Goal: Task Accomplishment & Management: Use online tool/utility

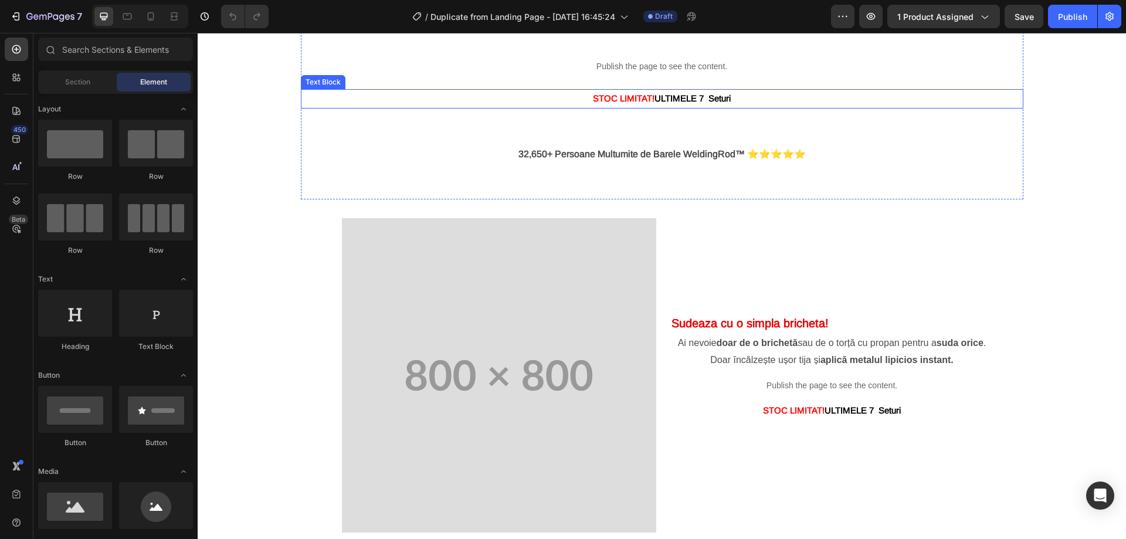
scroll to position [1114, 0]
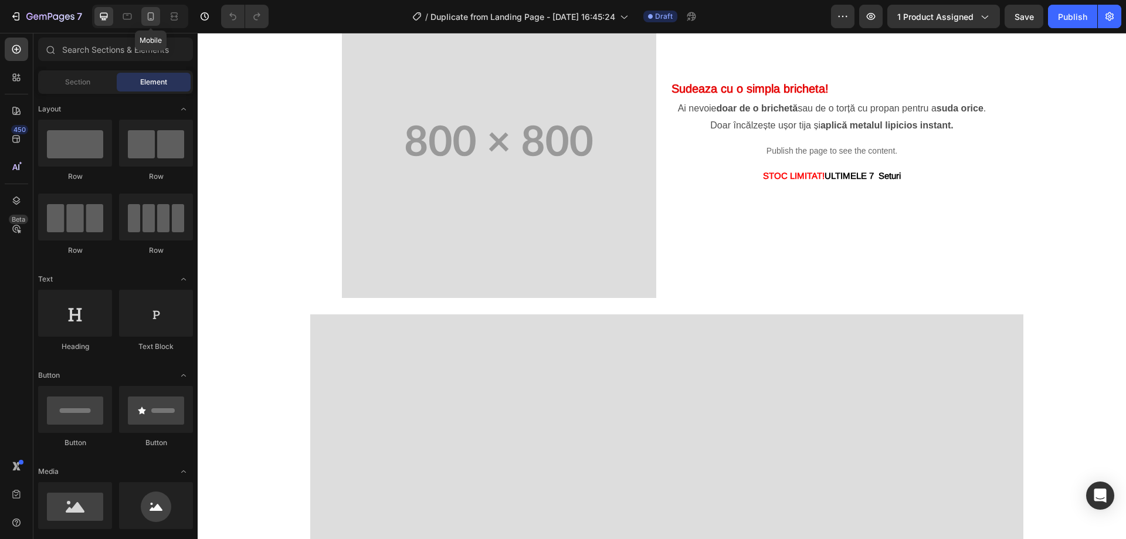
click at [151, 17] on icon at bounding box center [151, 17] width 12 height 12
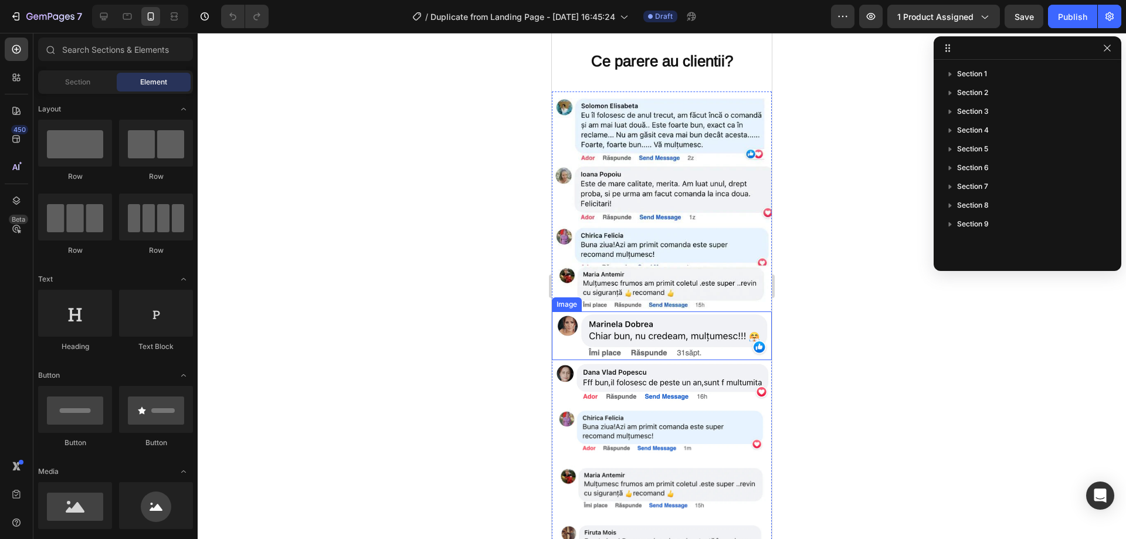
scroll to position [3060, 0]
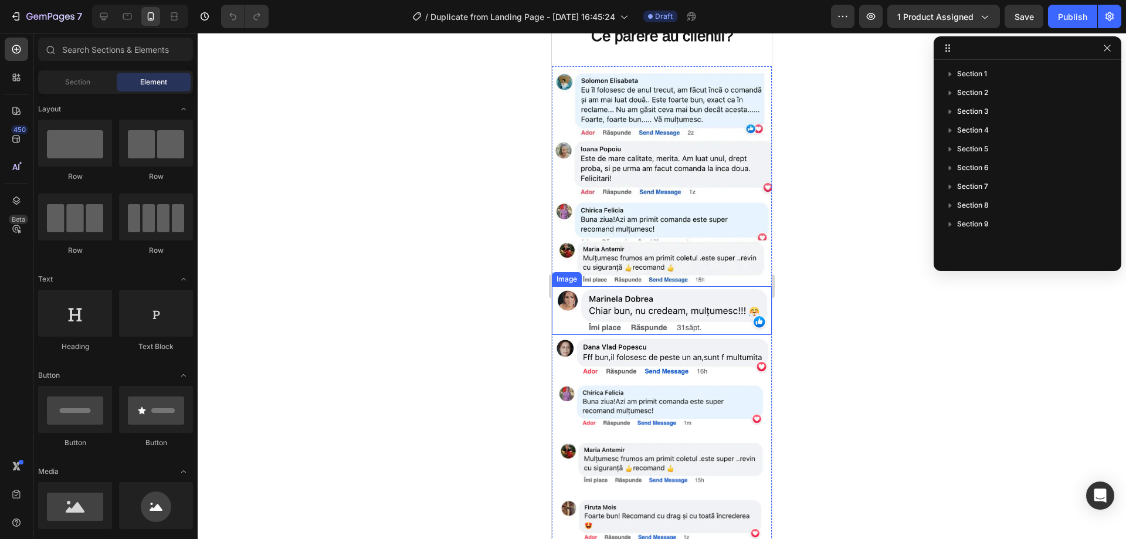
click at [652, 243] on img at bounding box center [662, 176] width 220 height 220
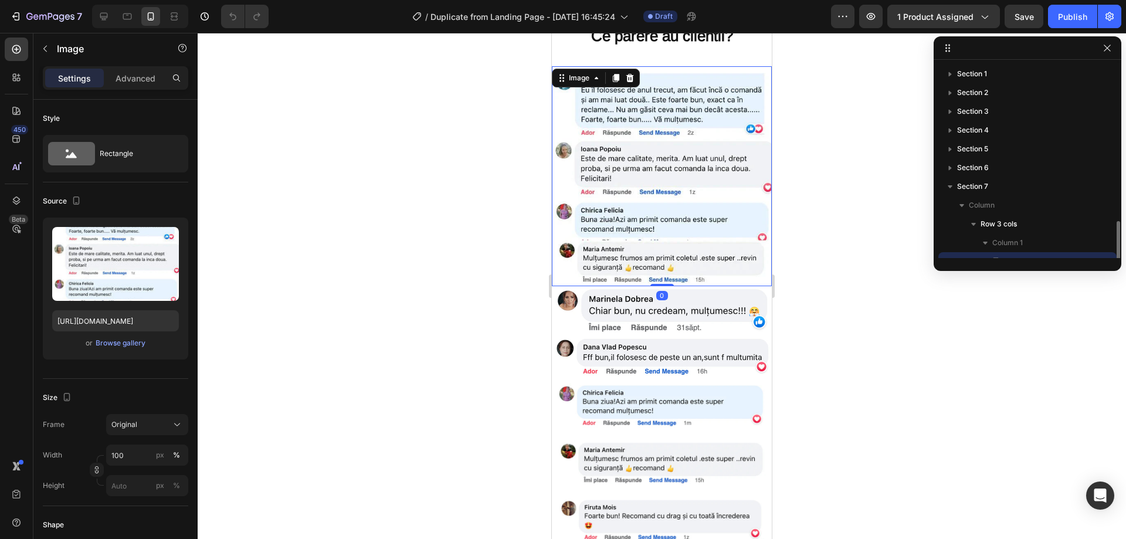
scroll to position [110, 0]
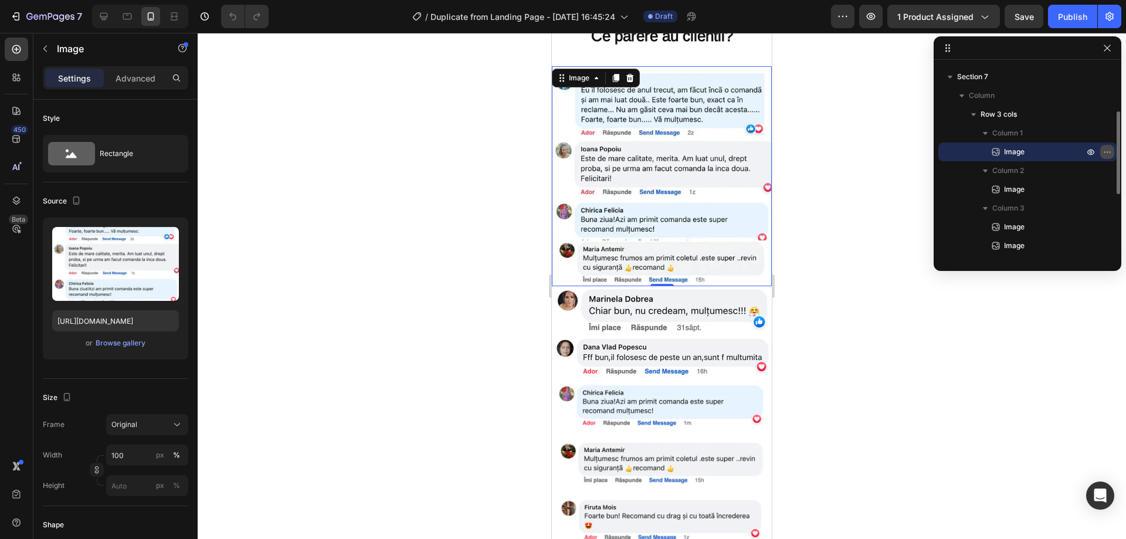
click at [1107, 151] on icon "button" at bounding box center [1106, 151] width 9 height 9
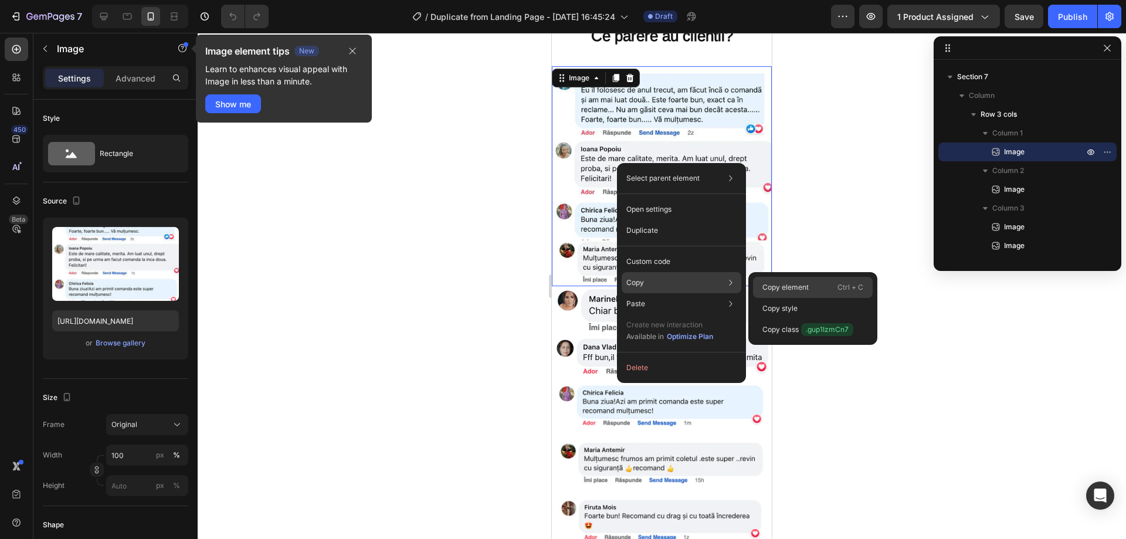
click at [787, 284] on p "Copy element" at bounding box center [785, 287] width 46 height 11
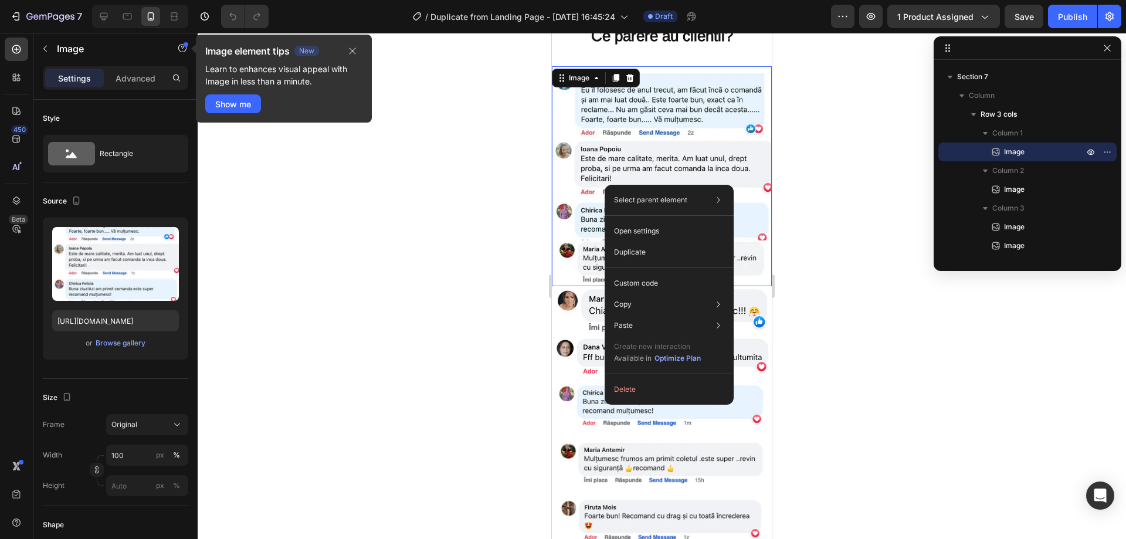
click at [695, 143] on img at bounding box center [662, 176] width 220 height 220
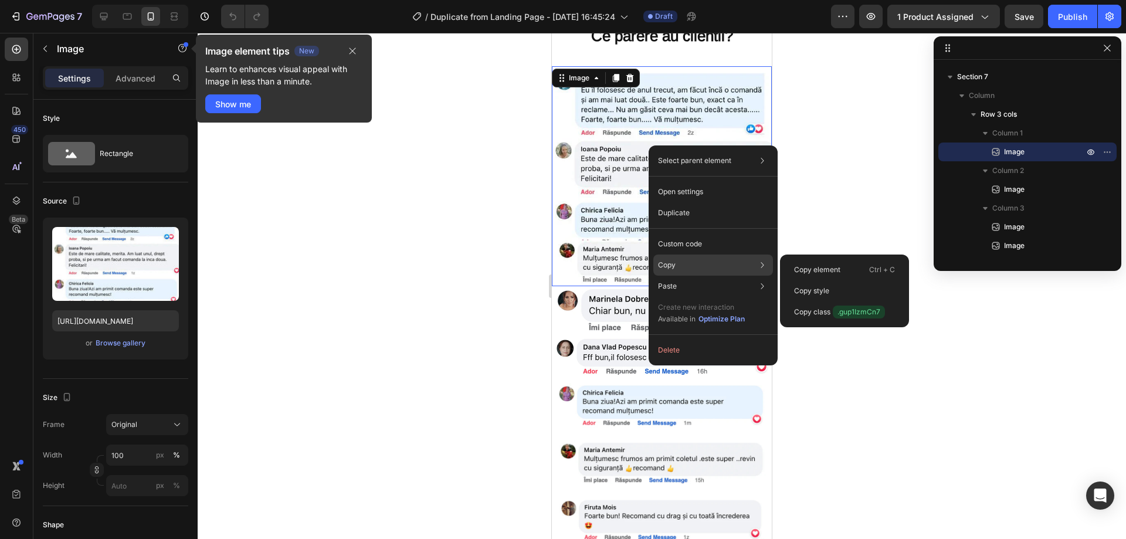
click at [671, 265] on p "Copy" at bounding box center [667, 265] width 18 height 11
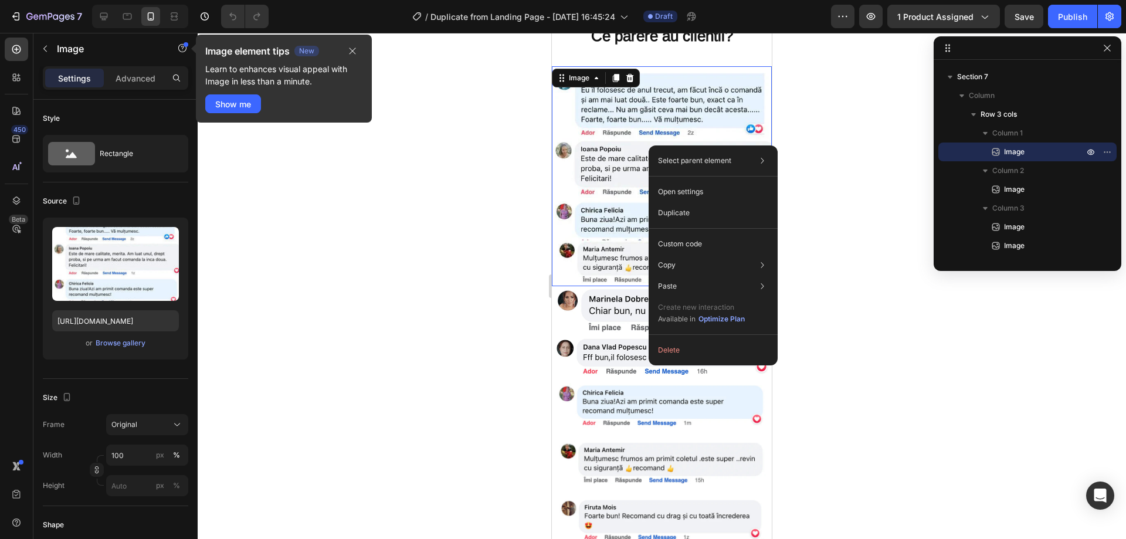
click at [602, 155] on img at bounding box center [662, 176] width 220 height 220
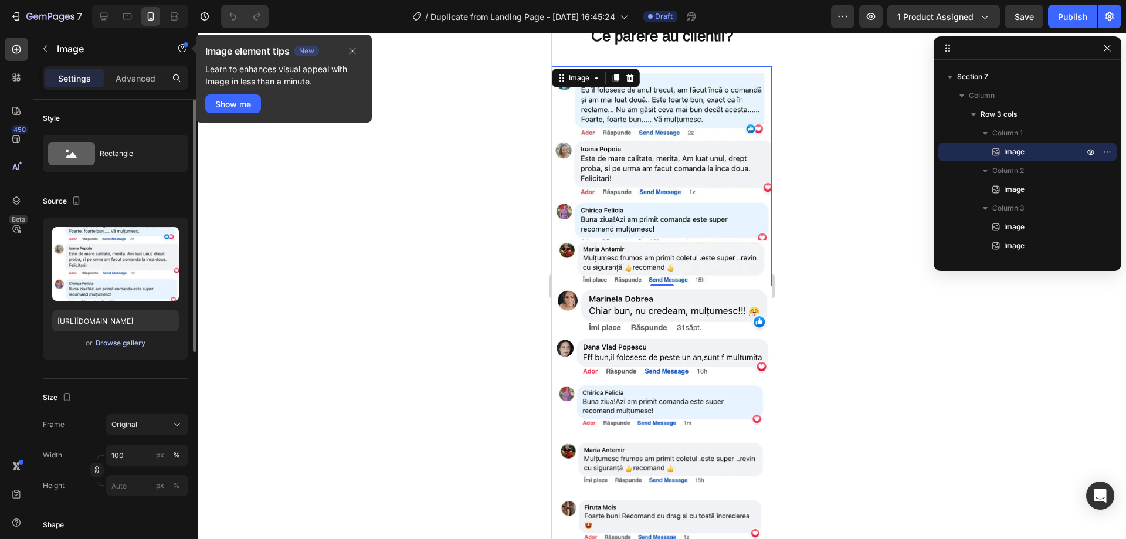
click at [120, 345] on div "Browse gallery" at bounding box center [121, 343] width 50 height 11
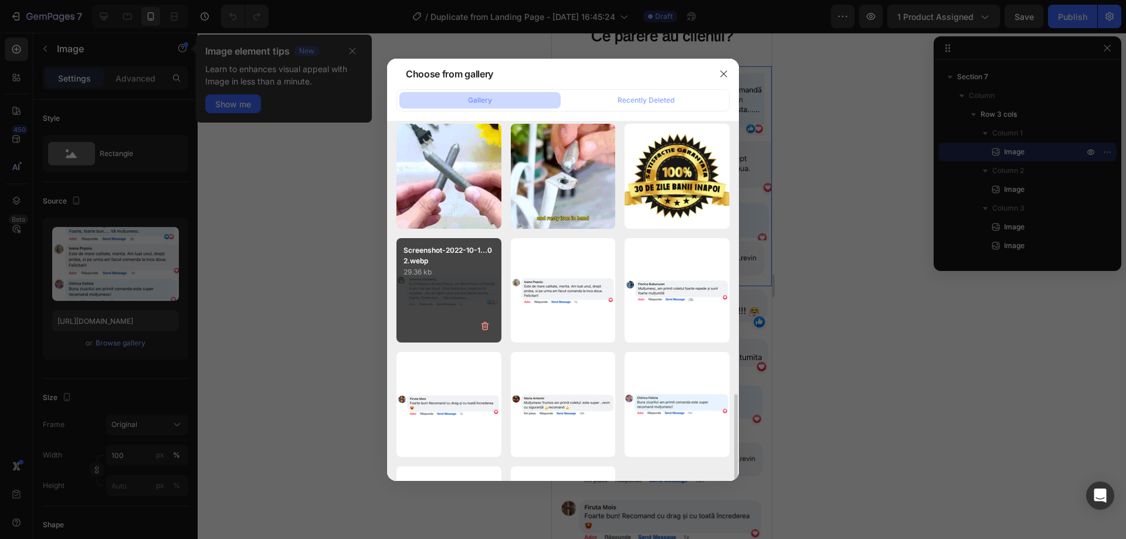
scroll to position [334, 0]
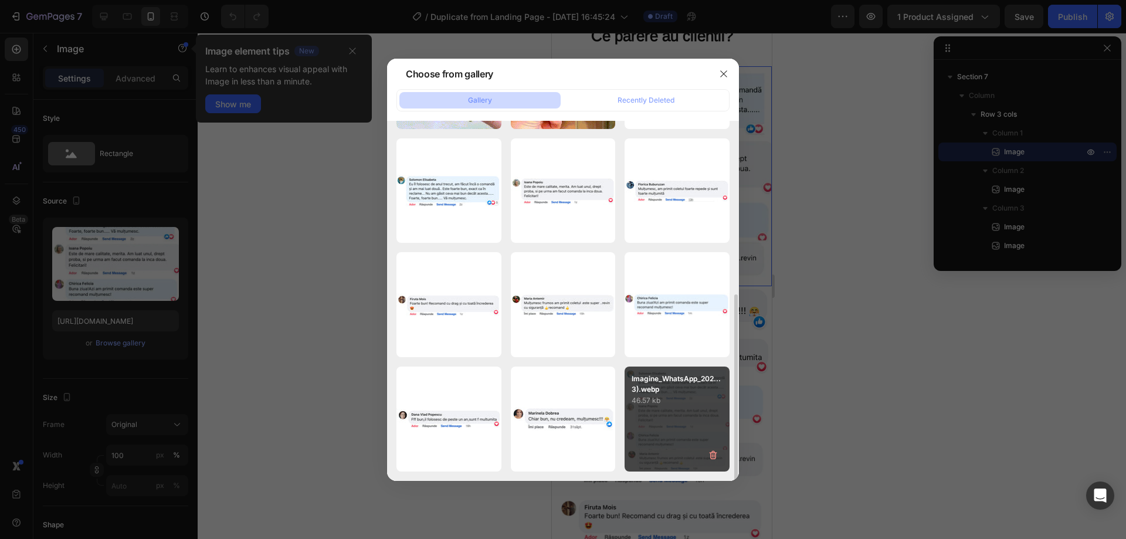
click at [674, 415] on div "Imagine_WhatsApp_202...3).webp 46.57 kb" at bounding box center [676, 418] width 105 height 105
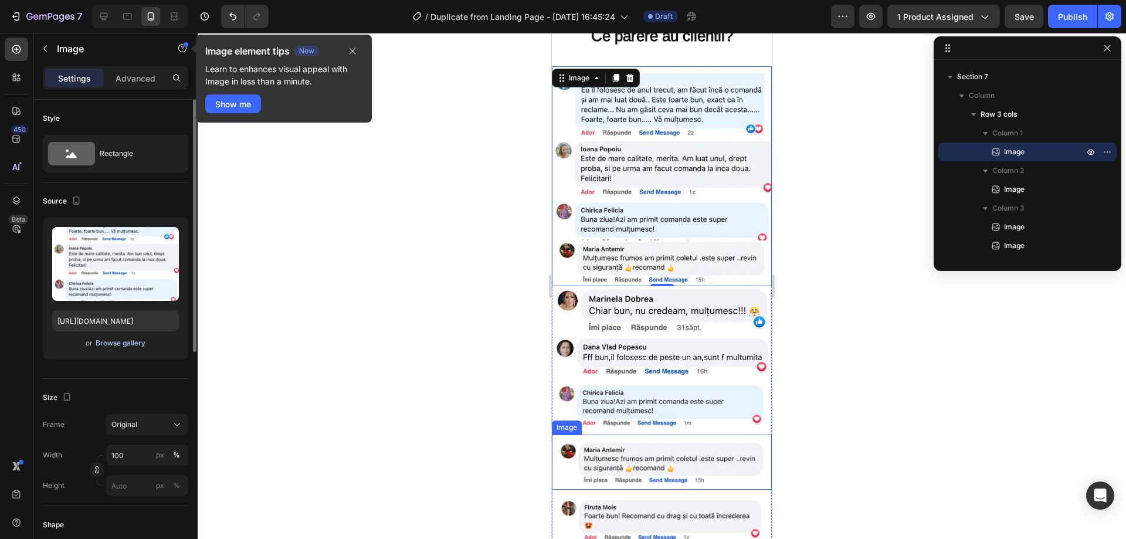
click at [139, 341] on div "Browse gallery" at bounding box center [121, 343] width 50 height 11
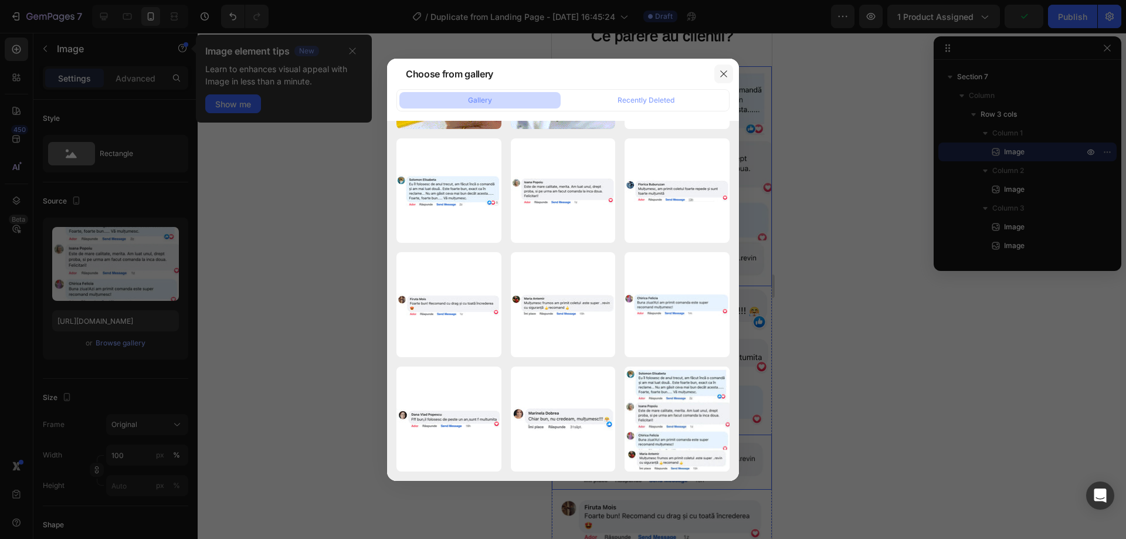
click at [724, 77] on icon "button" at bounding box center [723, 73] width 9 height 9
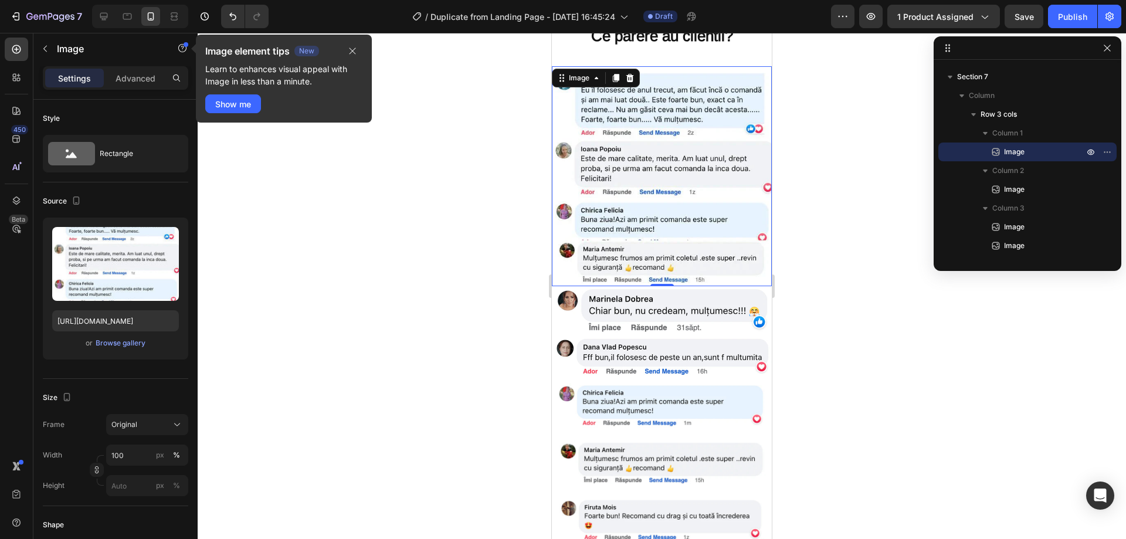
click at [814, 283] on div at bounding box center [662, 286] width 928 height 506
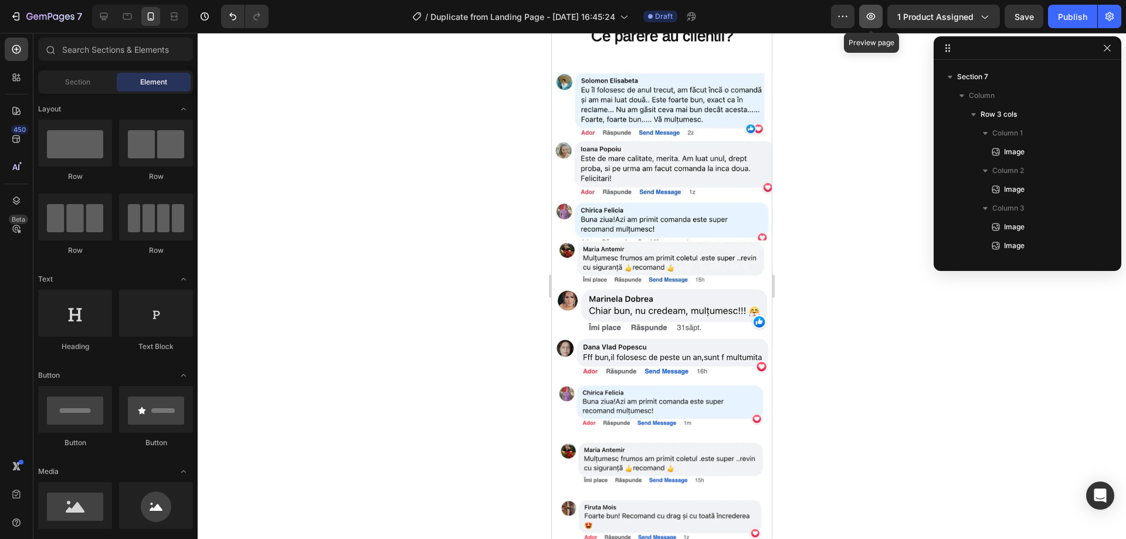
click at [872, 18] on icon "button" at bounding box center [871, 17] width 12 height 12
click at [226, 14] on button "Undo/Redo" at bounding box center [232, 16] width 23 height 23
click at [668, 229] on img at bounding box center [662, 176] width 220 height 220
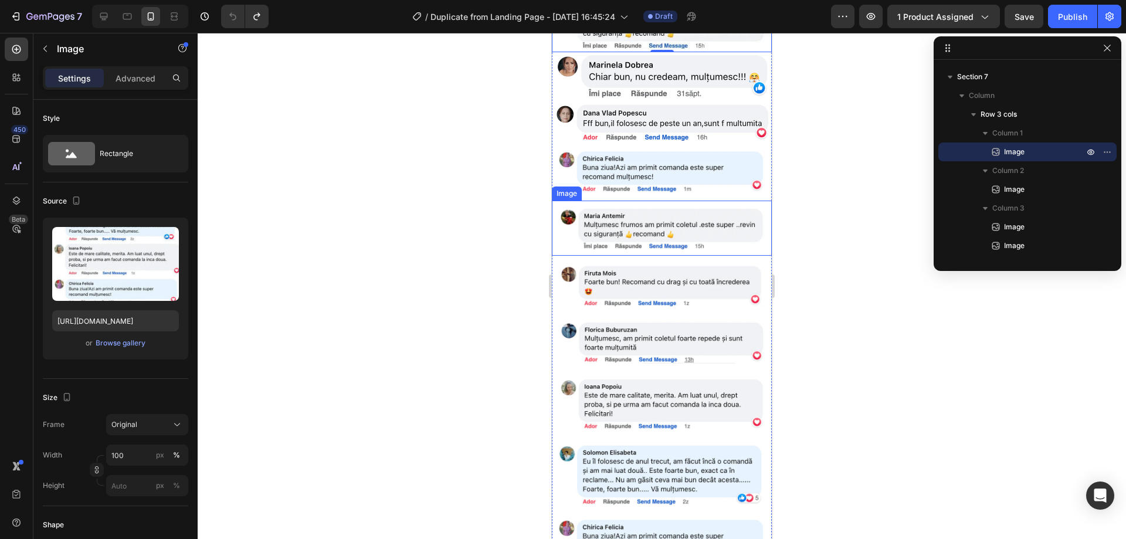
scroll to position [3294, 0]
click at [657, 281] on img at bounding box center [662, 284] width 208 height 46
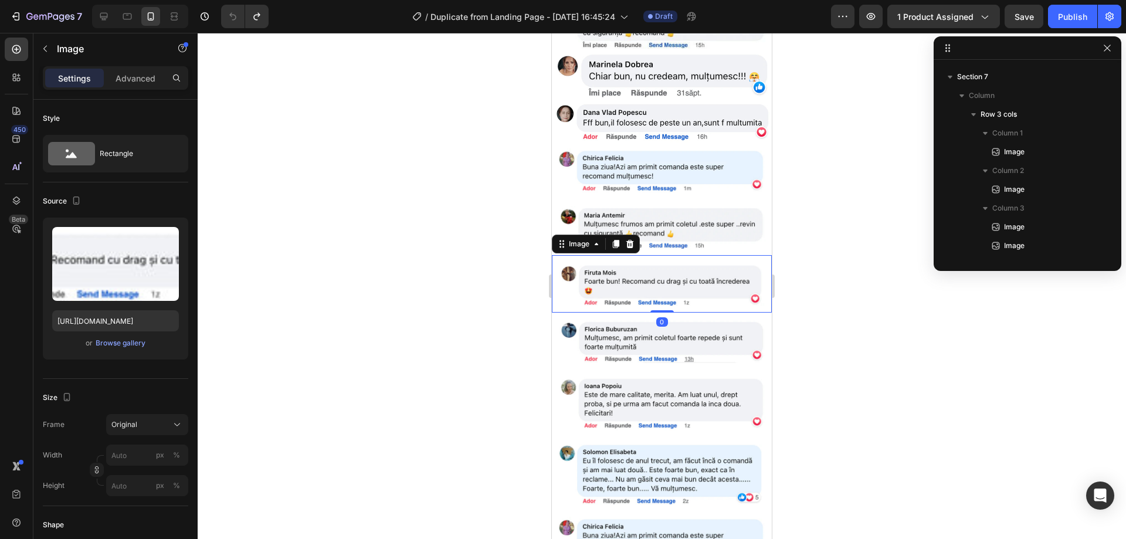
scroll to position [241, 0]
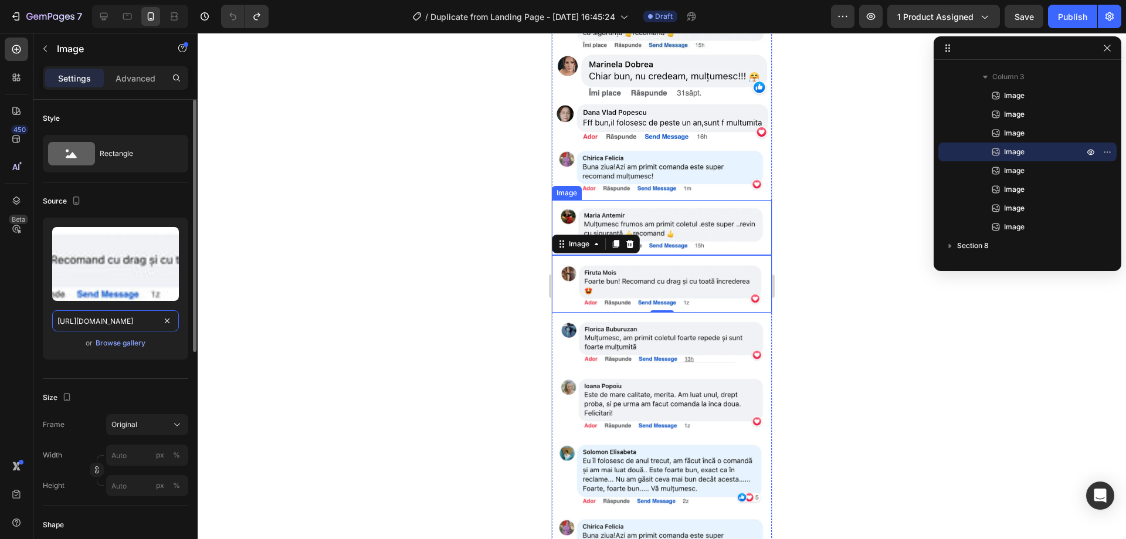
click at [127, 321] on input "[URL][DOMAIN_NAME]" at bounding box center [115, 320] width 127 height 21
click at [673, 212] on img at bounding box center [662, 227] width 208 height 43
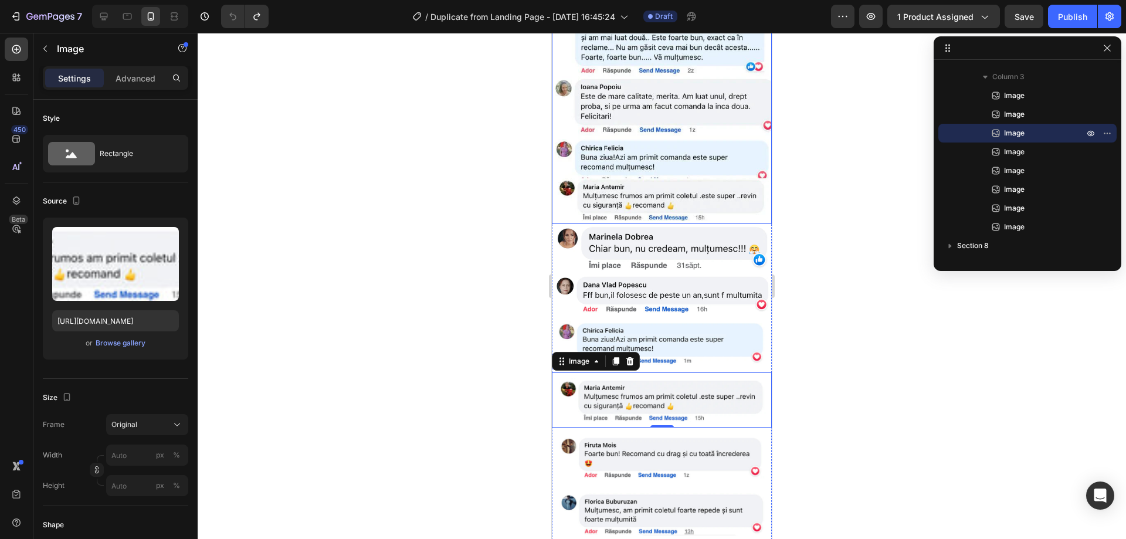
scroll to position [3118, 0]
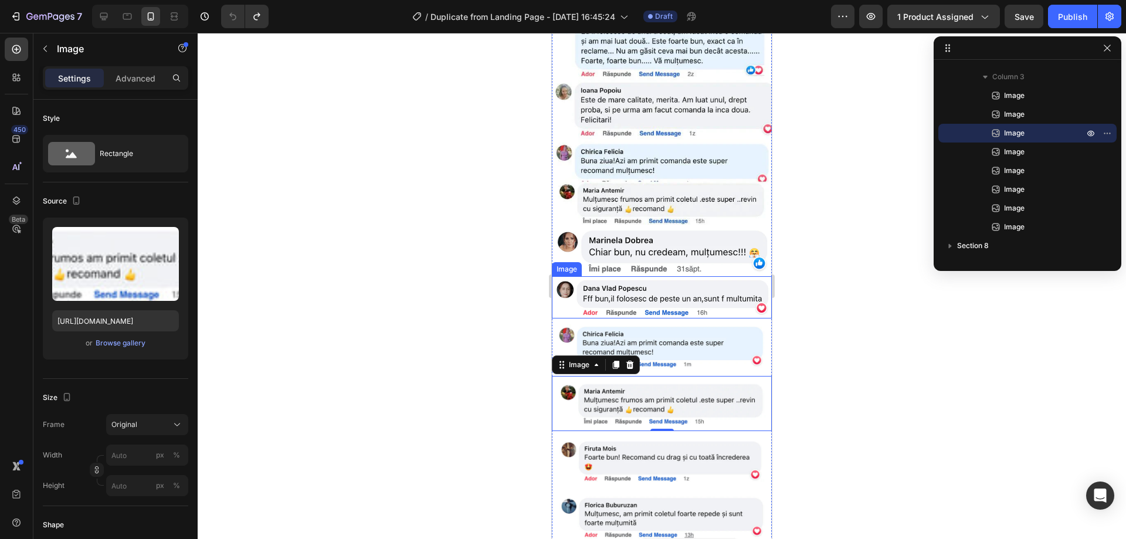
click at [641, 288] on img at bounding box center [662, 297] width 220 height 42
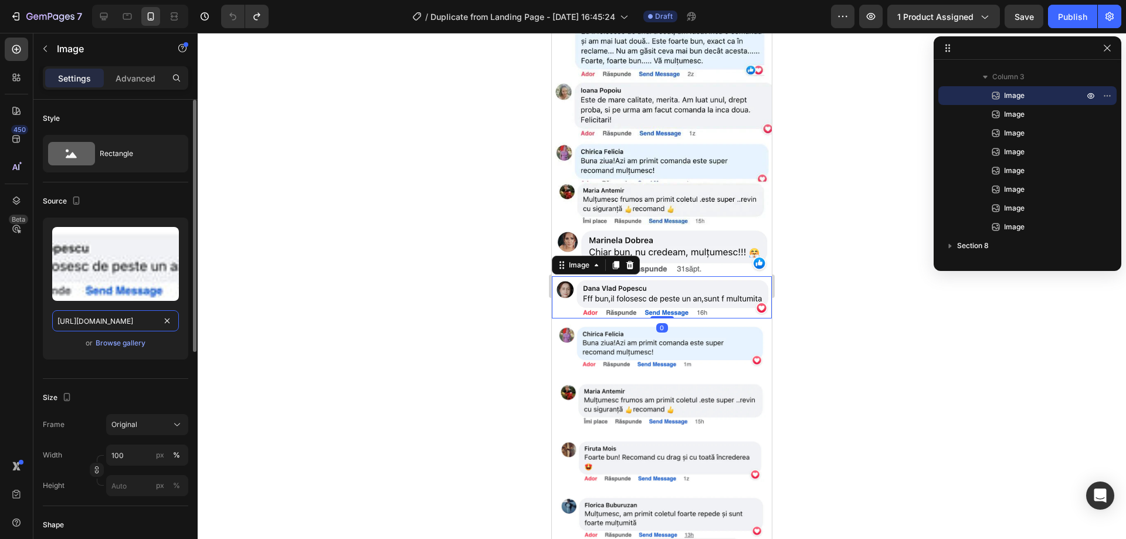
click at [113, 317] on input "[URL][DOMAIN_NAME]" at bounding box center [115, 320] width 127 height 21
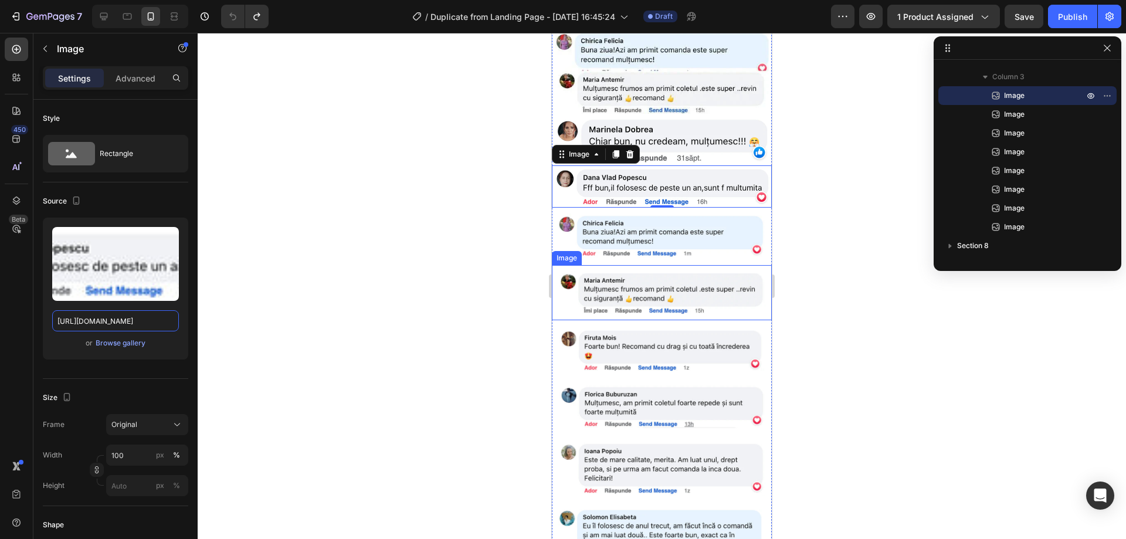
scroll to position [3236, 0]
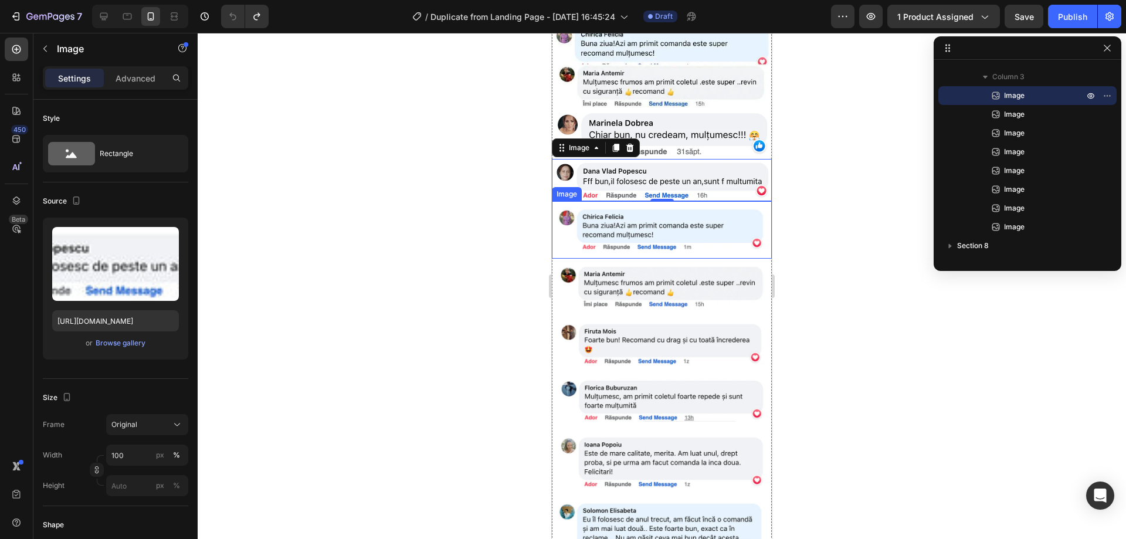
click at [638, 213] on img at bounding box center [662, 230] width 208 height 46
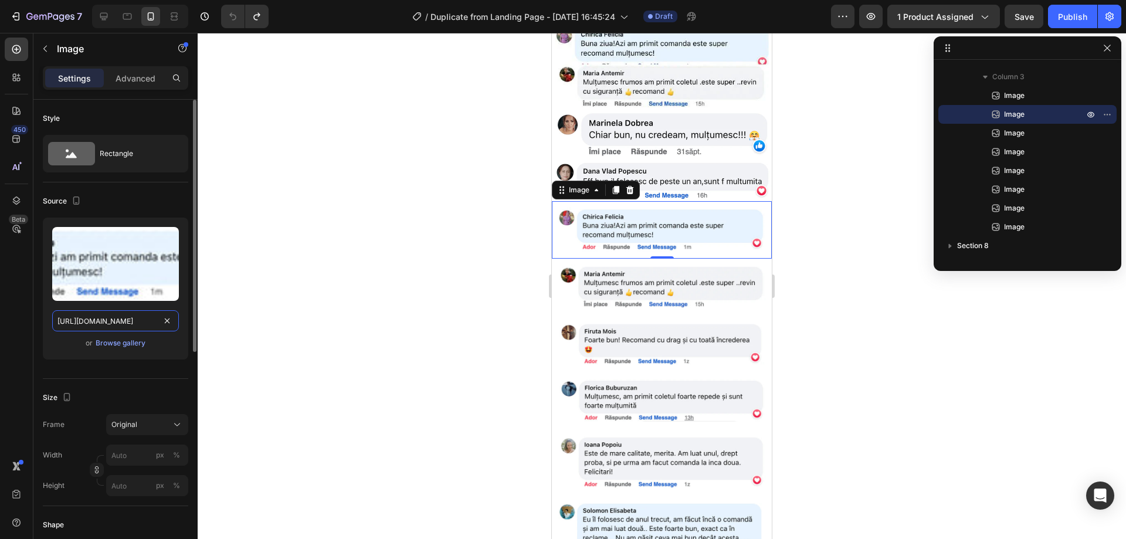
click at [128, 325] on input "[URL][DOMAIN_NAME]" at bounding box center [115, 320] width 127 height 21
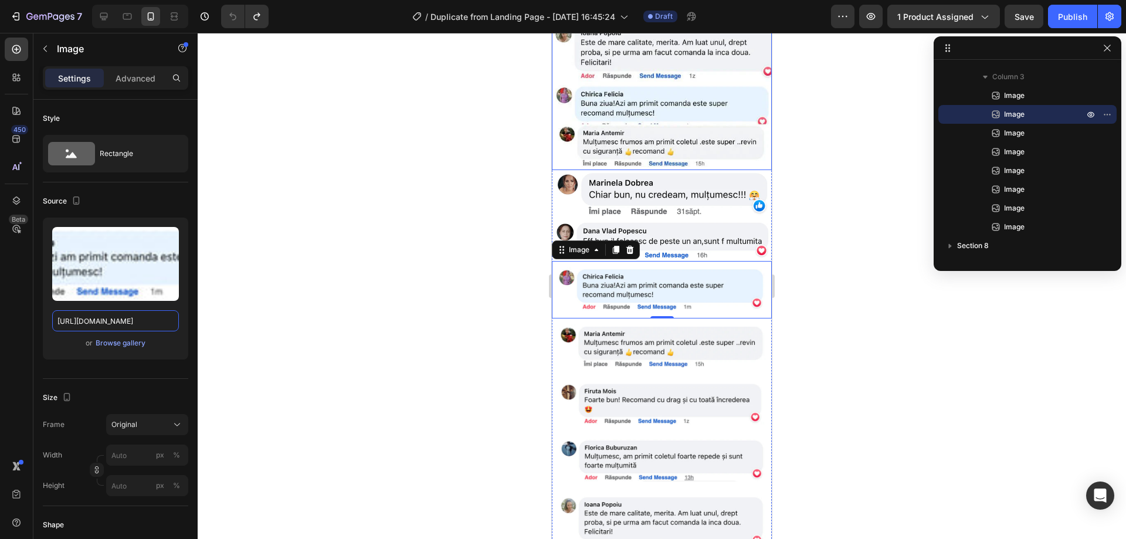
scroll to position [3177, 0]
click at [643, 330] on img at bounding box center [662, 344] width 208 height 43
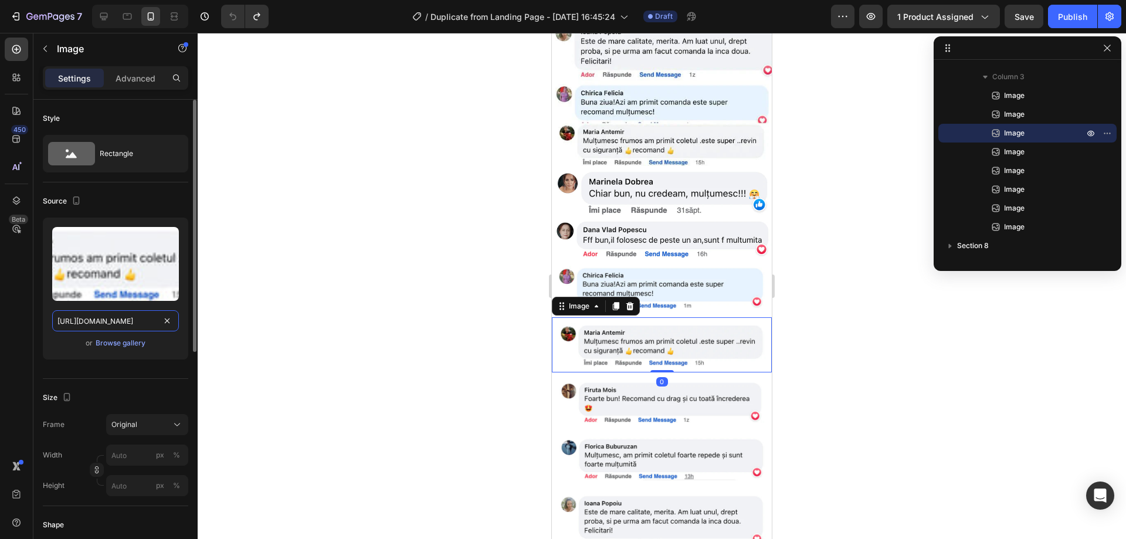
click at [125, 318] on input "[URL][DOMAIN_NAME]" at bounding box center [115, 320] width 127 height 21
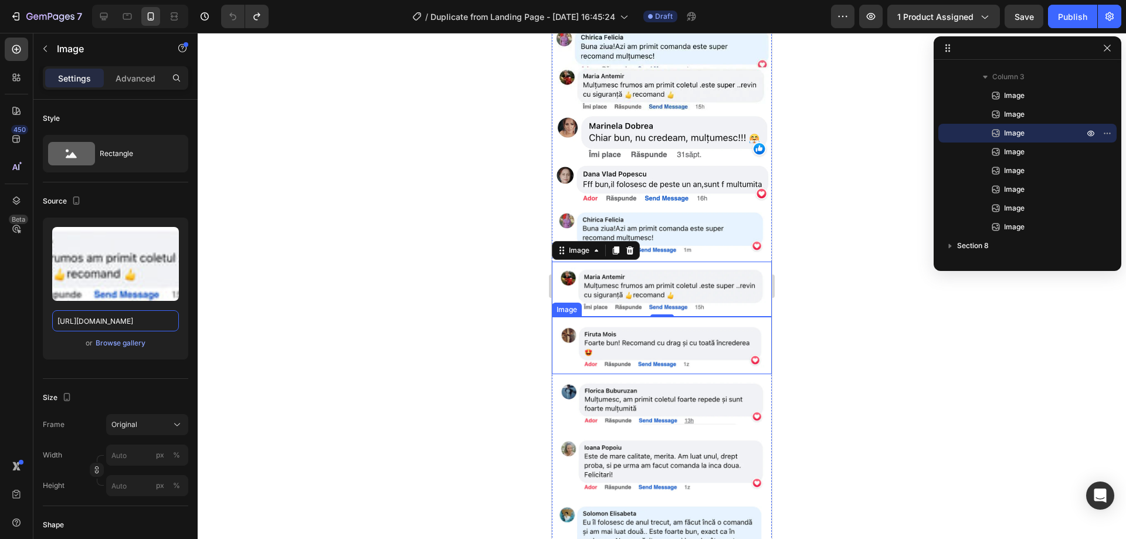
scroll to position [3236, 0]
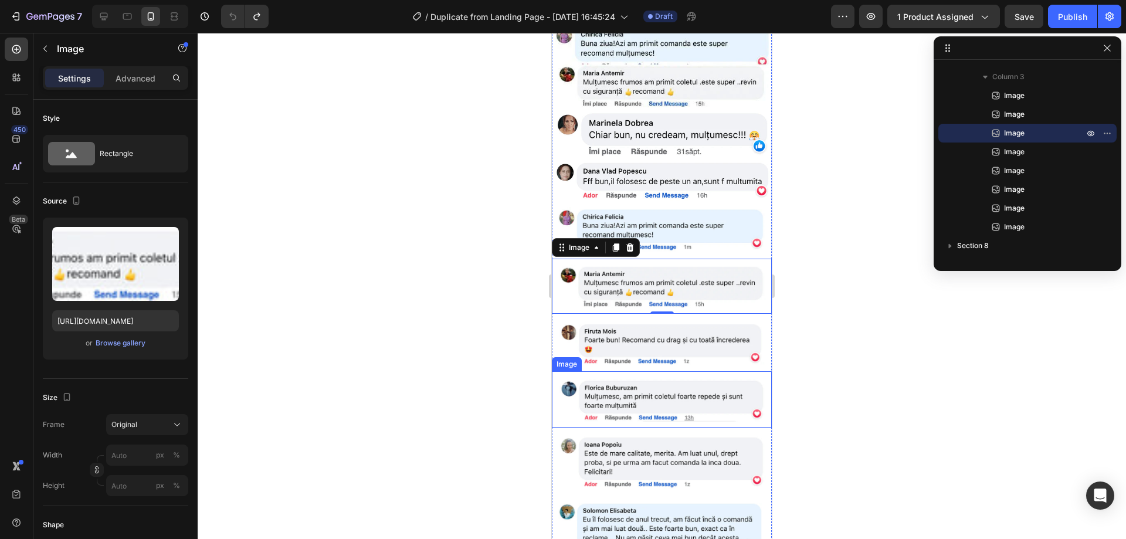
click at [612, 378] on img at bounding box center [662, 399] width 208 height 45
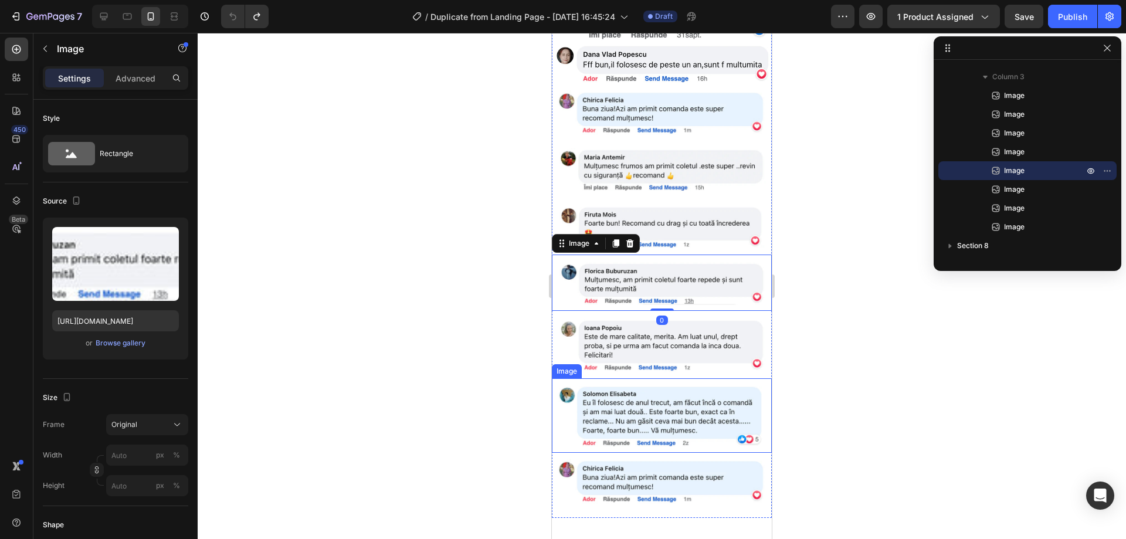
scroll to position [3353, 0]
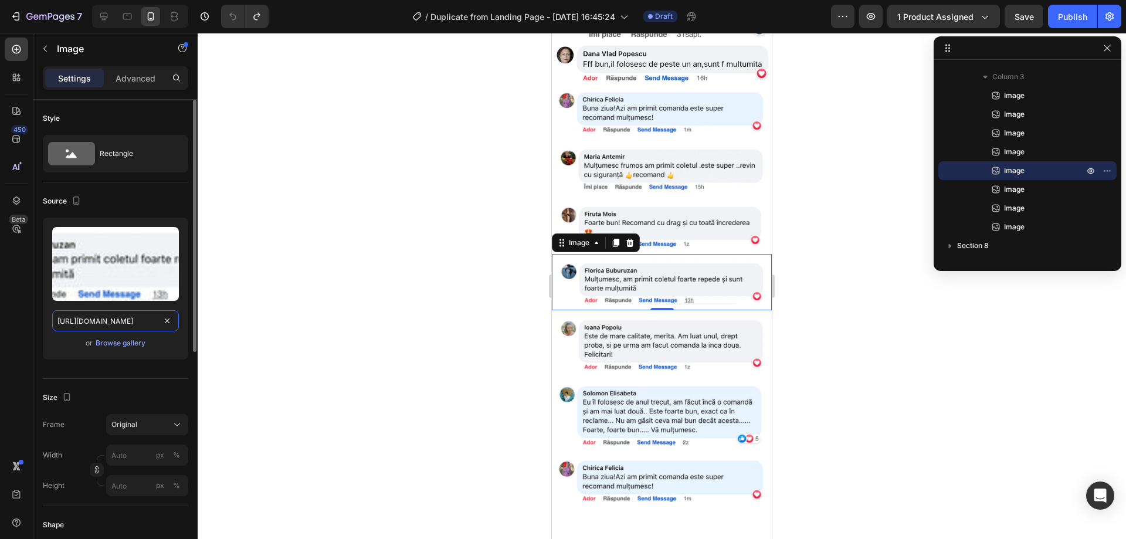
click at [138, 317] on input "[URL][DOMAIN_NAME]" at bounding box center [115, 320] width 127 height 21
click at [599, 329] on img at bounding box center [662, 344] width 208 height 56
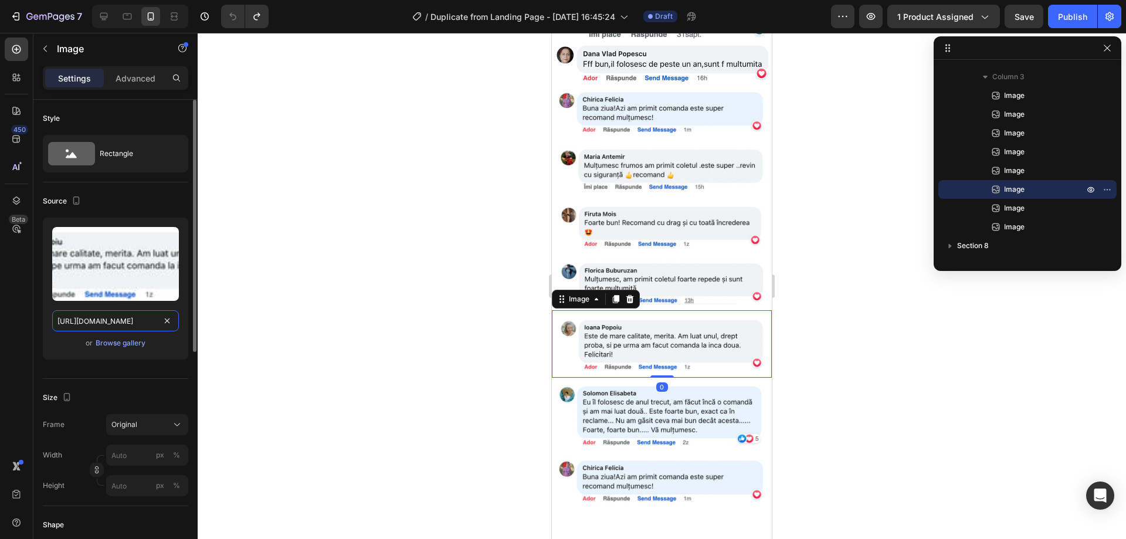
click at [125, 322] on input "[URL][DOMAIN_NAME]" at bounding box center [115, 320] width 127 height 21
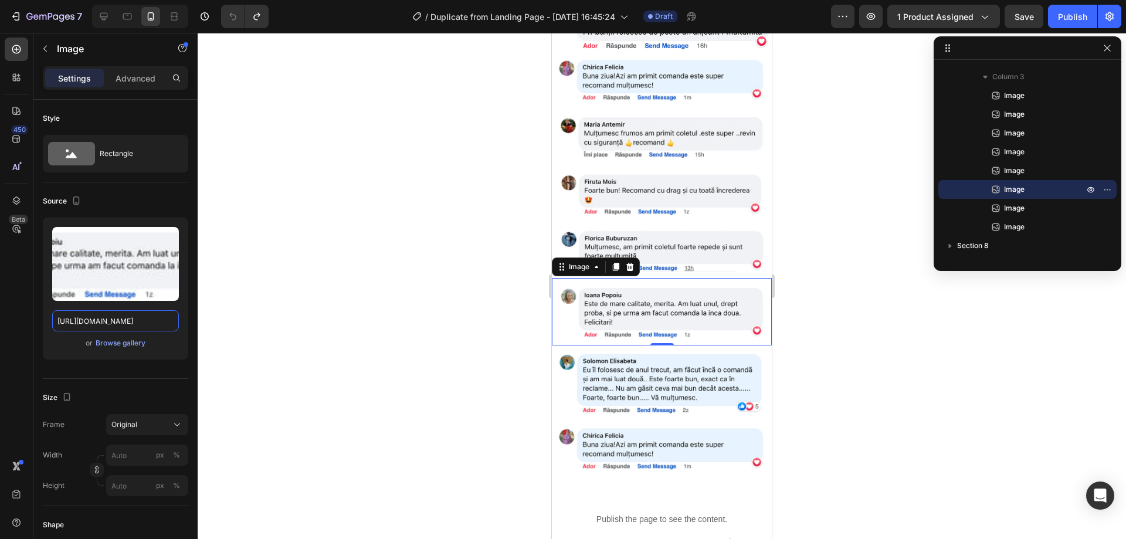
scroll to position [3470, 0]
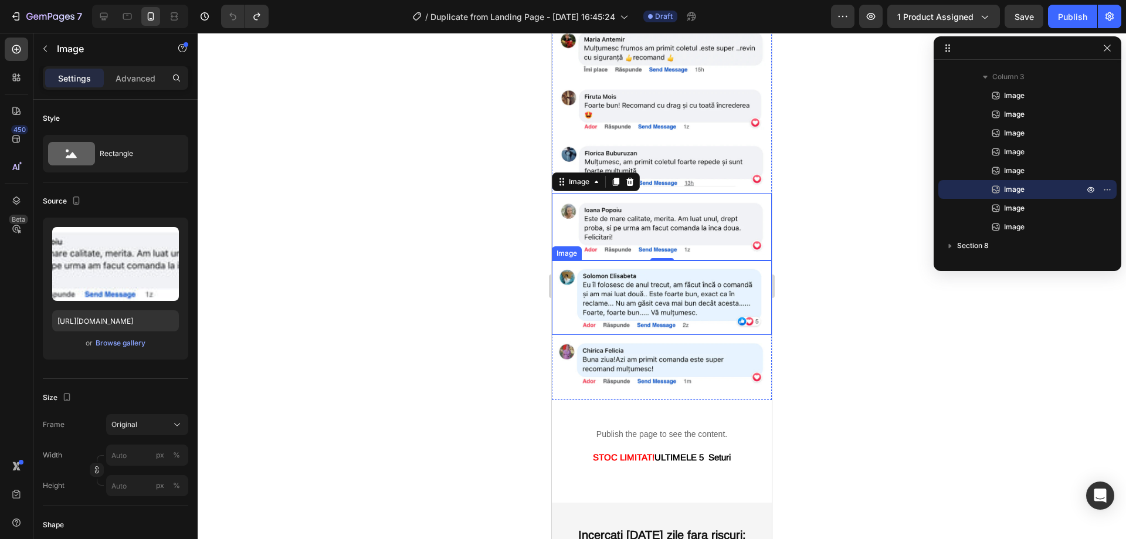
click at [641, 266] on img at bounding box center [662, 297] width 208 height 63
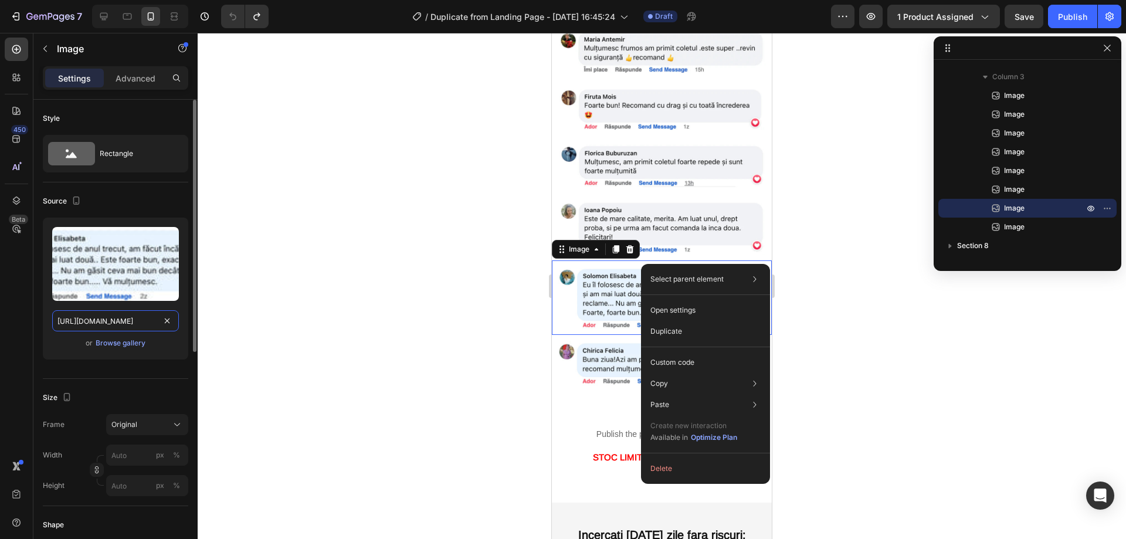
click at [116, 319] on input "[URL][DOMAIN_NAME]" at bounding box center [115, 320] width 127 height 21
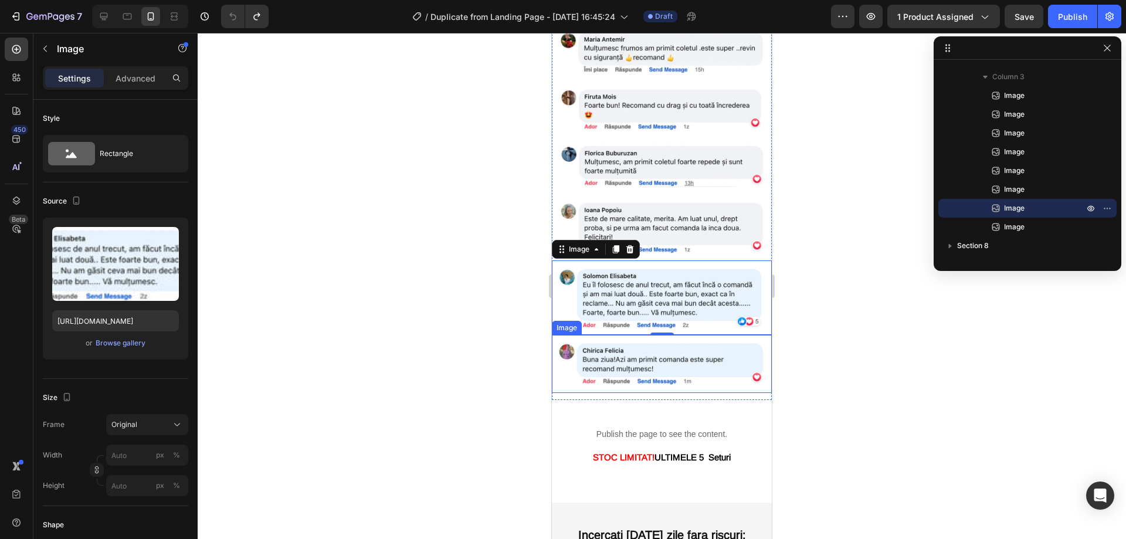
click at [644, 341] on img at bounding box center [662, 364] width 208 height 46
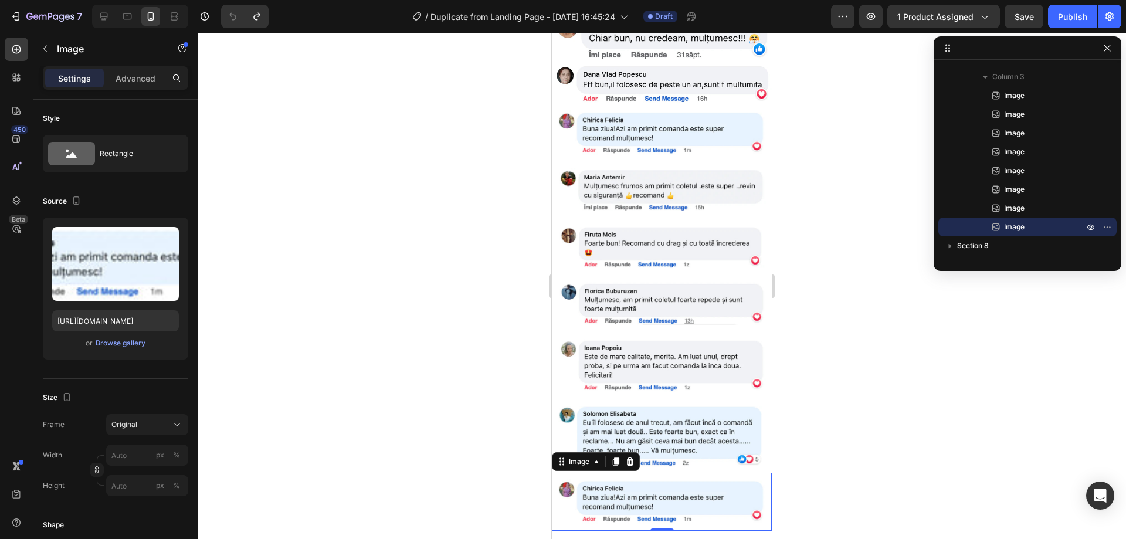
scroll to position [3294, 0]
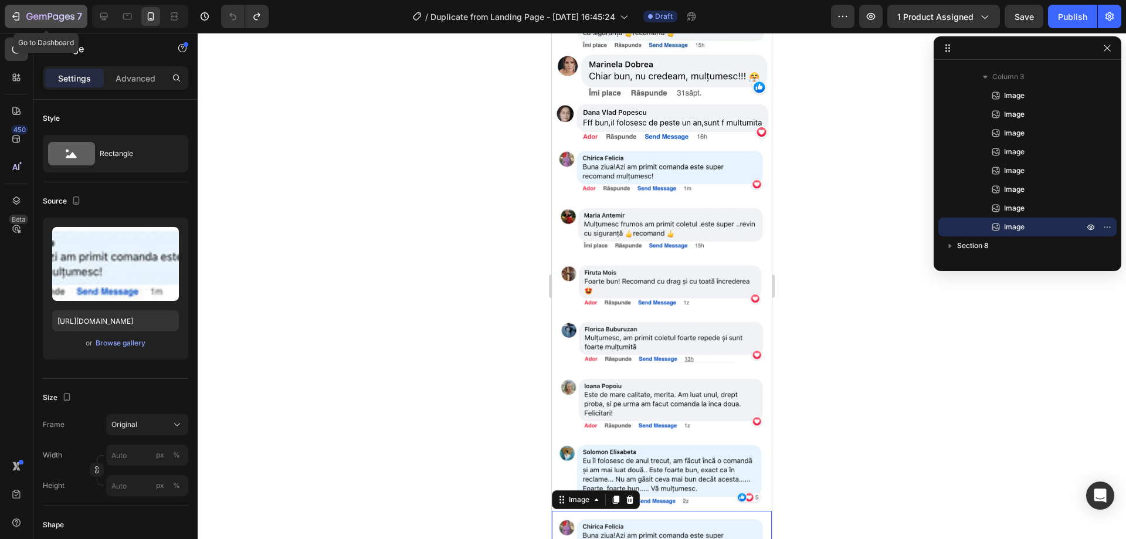
click at [36, 13] on icon "button" at bounding box center [50, 17] width 48 height 10
